Goal: Task Accomplishment & Management: Use online tool/utility

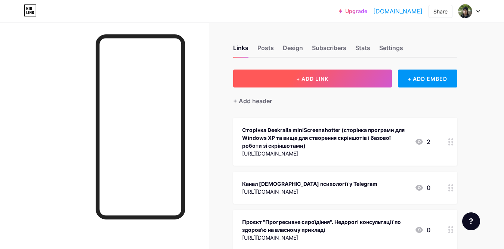
click at [346, 80] on button "+ ADD LINK" at bounding box center [312, 79] width 159 height 18
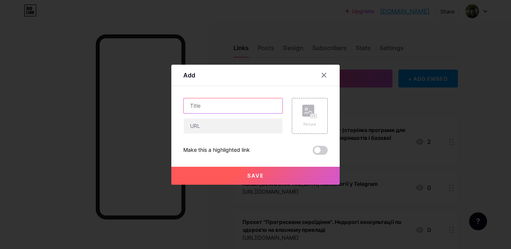
click at [224, 101] on input "text" at bounding box center [233, 105] width 99 height 15
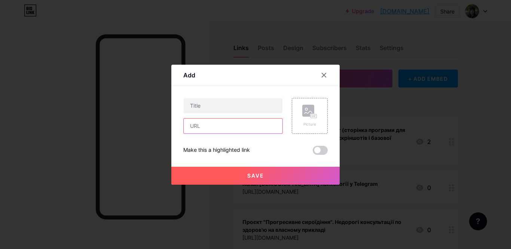
click at [220, 130] on input "text" at bounding box center [233, 125] width 99 height 15
paste input "[URL][DOMAIN_NAME]"
type input "[URL][DOMAIN_NAME]"
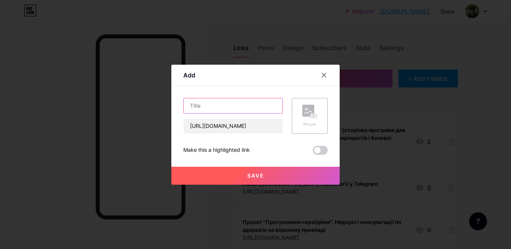
click at [229, 102] on input "text" at bounding box center [233, 105] width 99 height 15
click at [204, 105] on input "text" at bounding box center [233, 105] width 99 height 15
paste input "Молебень (молитва) до [DEMOGRAPHIC_DATA] (покращена та скорочена версія) (підхо…"
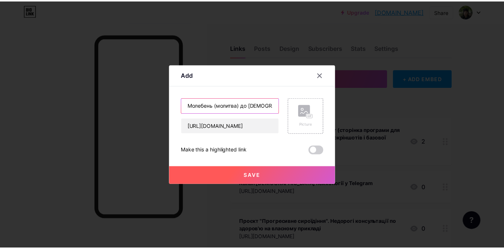
scroll to position [0, 178]
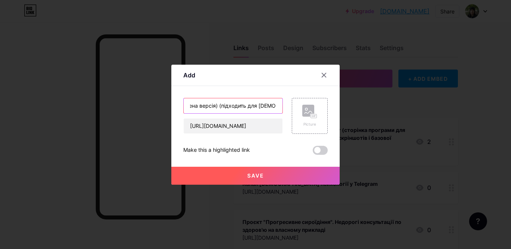
type input "Молебень (молитва) до [DEMOGRAPHIC_DATA] (покращена та скорочена версія) (підхо…"
click at [267, 174] on button "Save" at bounding box center [255, 176] width 168 height 18
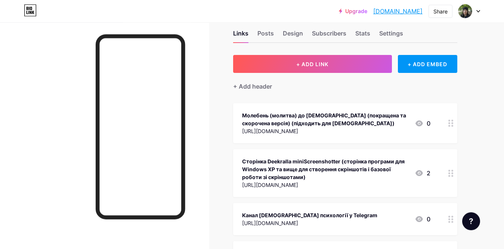
scroll to position [0, 0]
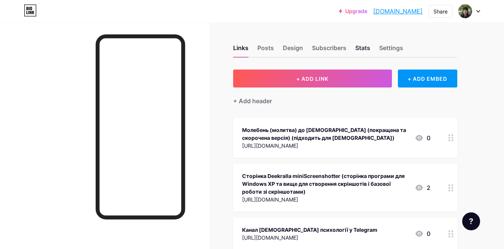
click at [357, 44] on div "Stats" at bounding box center [362, 49] width 15 height 13
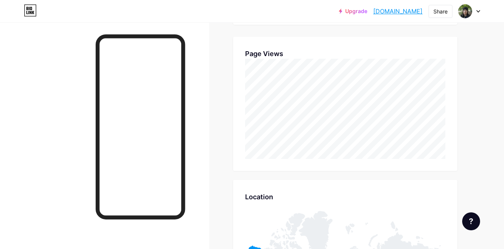
scroll to position [343, 0]
